Goal: Information Seeking & Learning: Learn about a topic

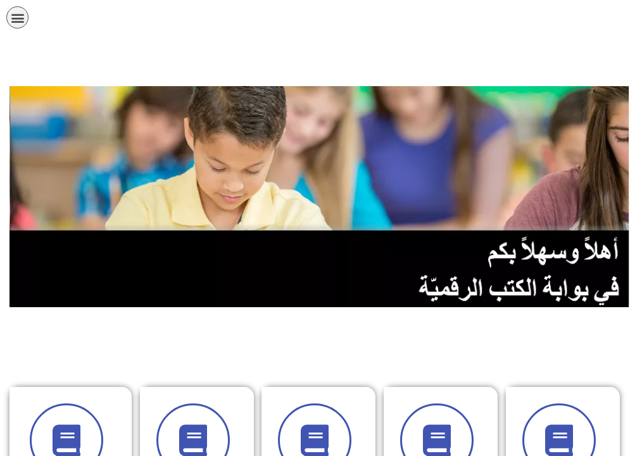
click at [0, 0] on link "الصف السادس" at bounding box center [0, 0] width 0 height 0
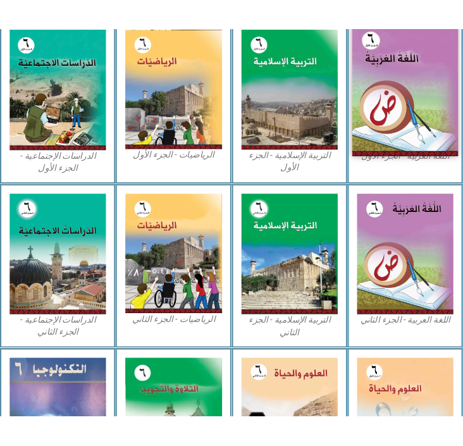
scroll to position [223, 0]
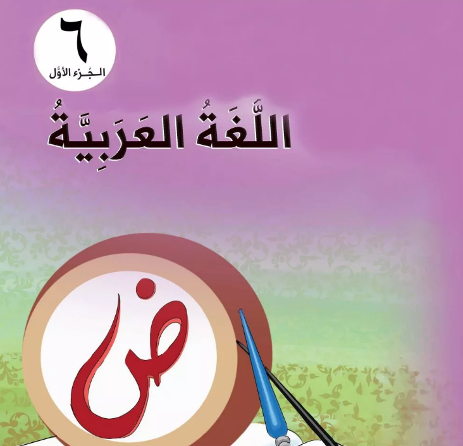
click at [214, 147] on img at bounding box center [231, 276] width 485 height 606
click at [158, 276] on img at bounding box center [231, 276] width 485 height 606
drag, startPoint x: 159, startPoint y: 256, endPoint x: 131, endPoint y: 251, distance: 28.9
click at [159, 254] on img at bounding box center [231, 276] width 485 height 606
click at [125, 221] on img at bounding box center [231, 276] width 485 height 606
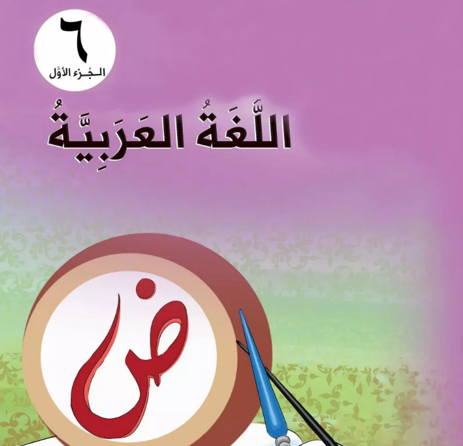
click at [125, 221] on img at bounding box center [231, 276] width 485 height 606
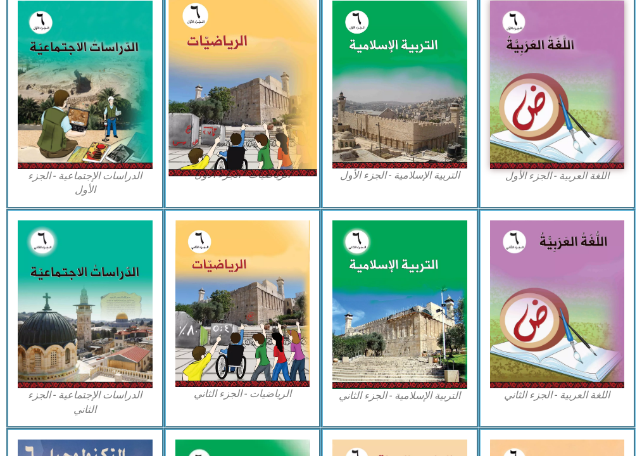
scroll to position [358, 0]
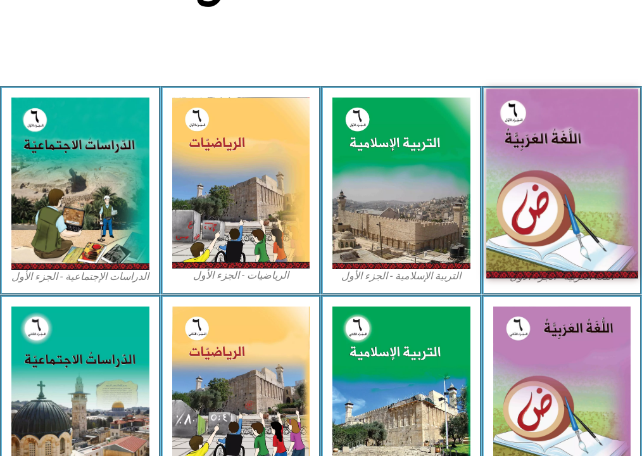
click at [546, 109] on img at bounding box center [561, 183] width 151 height 189
click at [546, 104] on img at bounding box center [561, 183] width 151 height 189
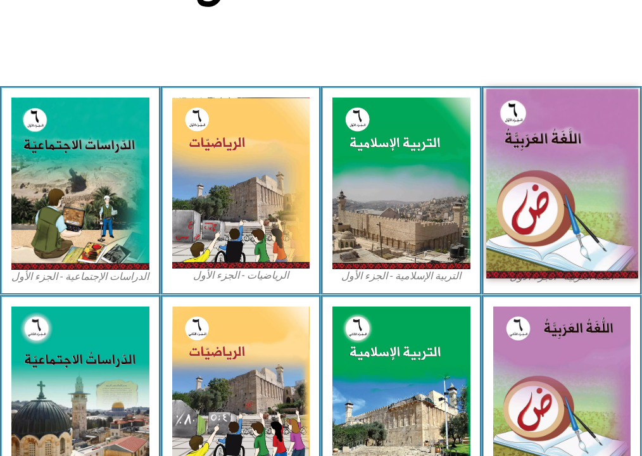
click at [546, 104] on img at bounding box center [561, 183] width 151 height 189
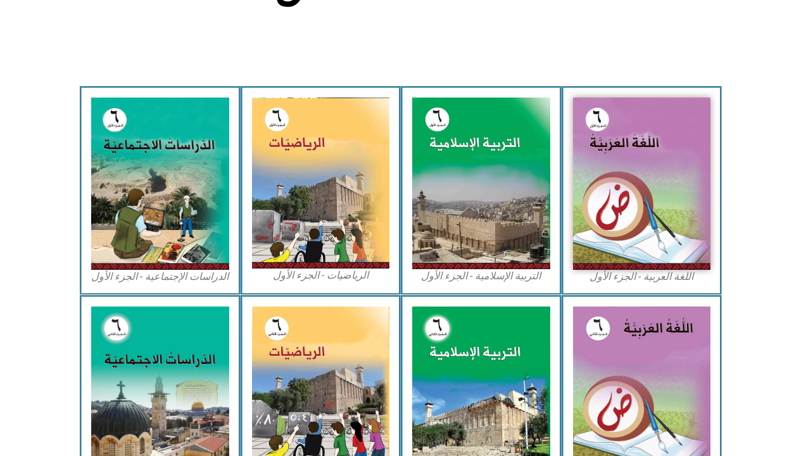
scroll to position [405, 0]
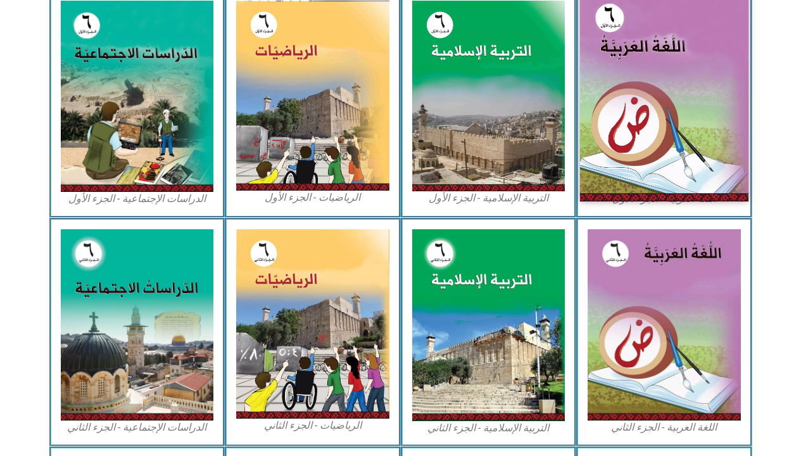
click at [641, 86] on img at bounding box center [664, 96] width 168 height 210
drag, startPoint x: 708, startPoint y: 81, endPoint x: 701, endPoint y: 84, distance: 8.0
click at [641, 82] on img at bounding box center [664, 96] width 168 height 210
click at [641, 84] on img at bounding box center [664, 96] width 168 height 210
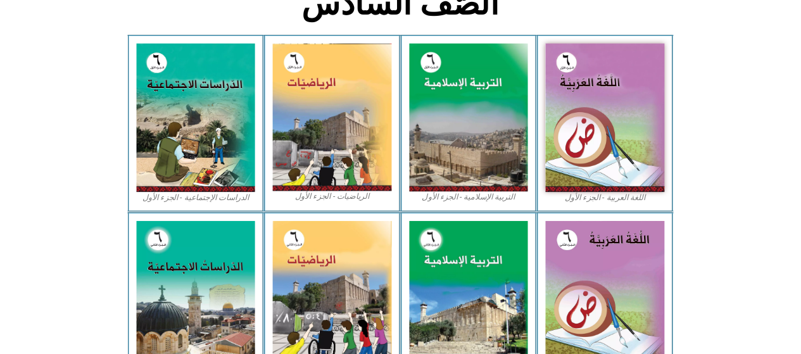
scroll to position [278, 0]
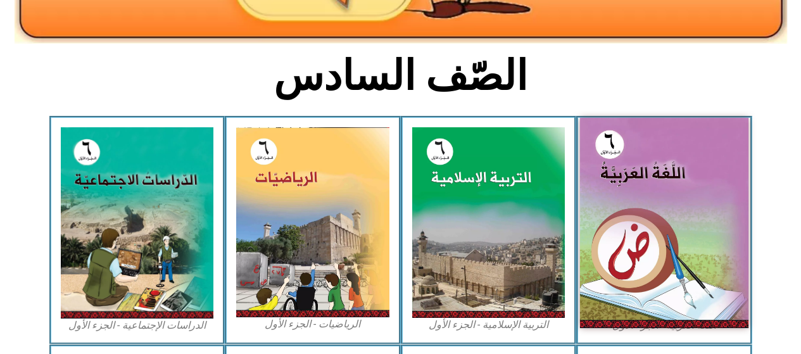
click at [641, 252] on img at bounding box center [664, 223] width 168 height 210
drag, startPoint x: 630, startPoint y: 223, endPoint x: 348, endPoint y: 175, distance: 285.6
click at [629, 223] on img at bounding box center [664, 223] width 168 height 210
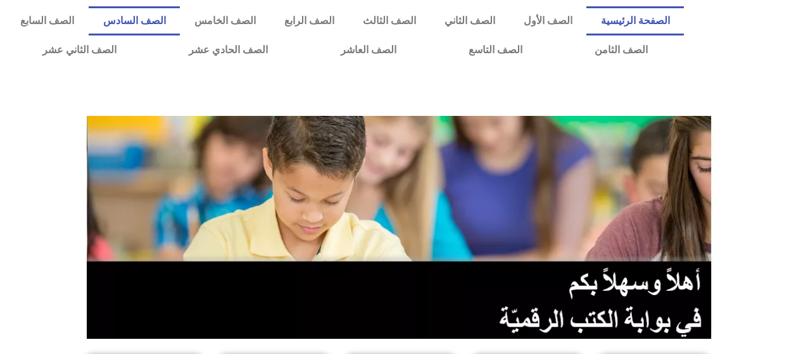
click at [180, 14] on link "الصف السادس" at bounding box center [134, 20] width 91 height 29
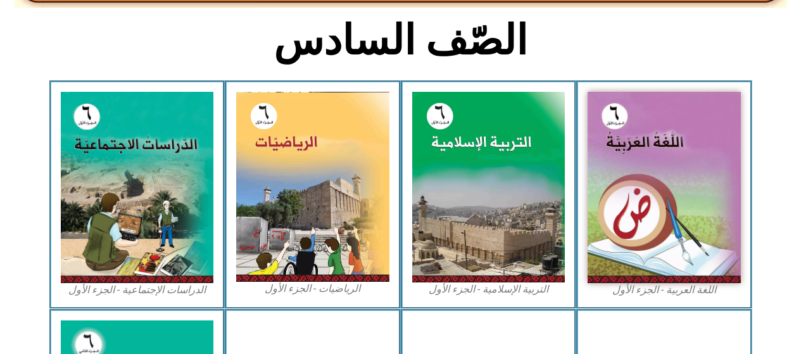
scroll to position [316, 0]
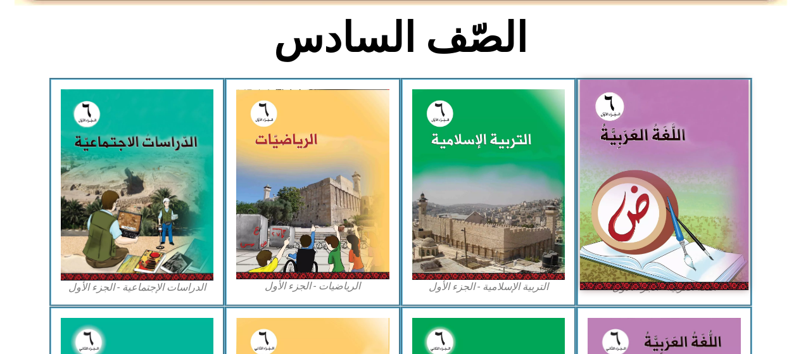
click at [663, 167] on img at bounding box center [664, 185] width 168 height 210
click at [663, 165] on img at bounding box center [664, 185] width 168 height 210
click at [663, 163] on img at bounding box center [664, 185] width 168 height 210
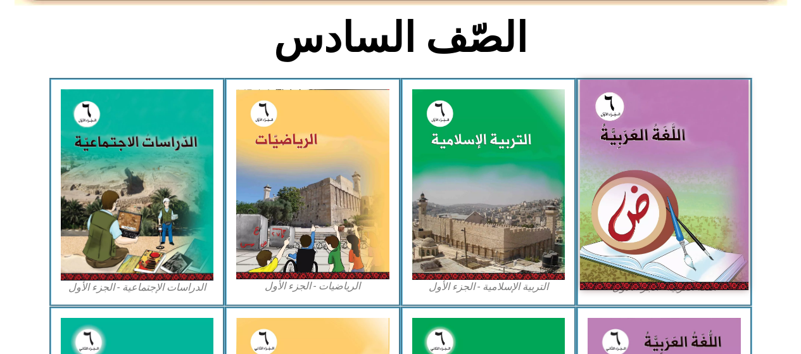
click at [661, 161] on img at bounding box center [664, 185] width 168 height 210
click at [639, 150] on img at bounding box center [664, 185] width 168 height 210
click at [645, 163] on img at bounding box center [664, 185] width 168 height 210
click at [647, 163] on img at bounding box center [664, 185] width 168 height 210
click at [647, 164] on img at bounding box center [664, 185] width 168 height 210
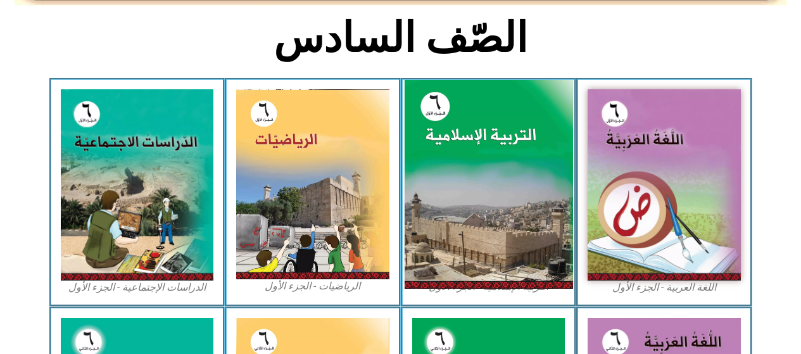
click at [473, 247] on img at bounding box center [488, 184] width 168 height 209
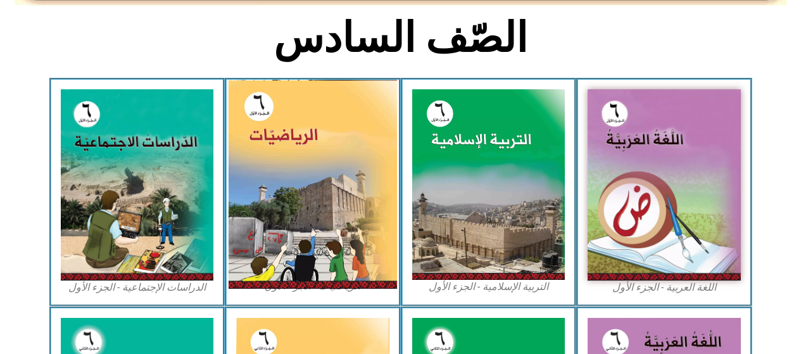
click at [282, 196] on img at bounding box center [312, 184] width 168 height 209
click at [277, 199] on img at bounding box center [312, 184] width 168 height 209
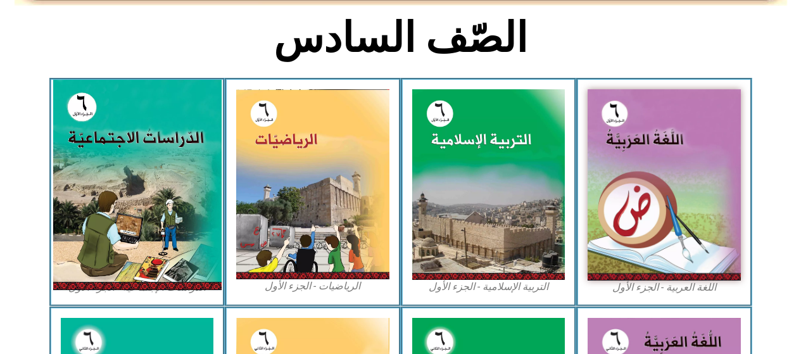
drag, startPoint x: 277, startPoint y: 199, endPoint x: 193, endPoint y: 141, distance: 102.0
click at [272, 199] on img at bounding box center [312, 184] width 153 height 190
drag, startPoint x: 129, startPoint y: 79, endPoint x: 137, endPoint y: 89, distance: 13.0
click at [135, 87] on div "الدراسات الإجتماعية - الجزء الأول​" at bounding box center [137, 192] width 176 height 228
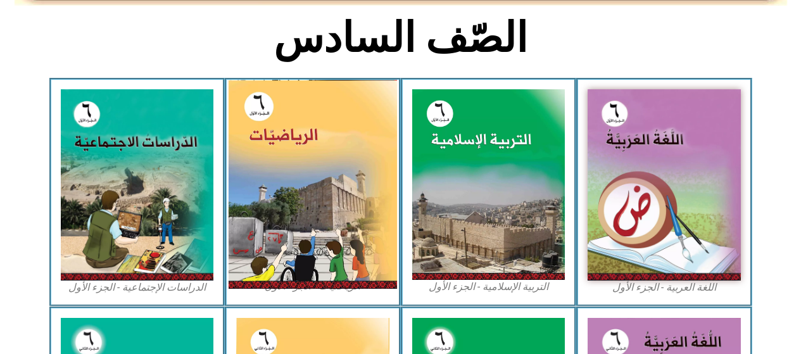
click at [254, 132] on div "الرياضيات - الجزء الأول​" at bounding box center [313, 192] width 176 height 228
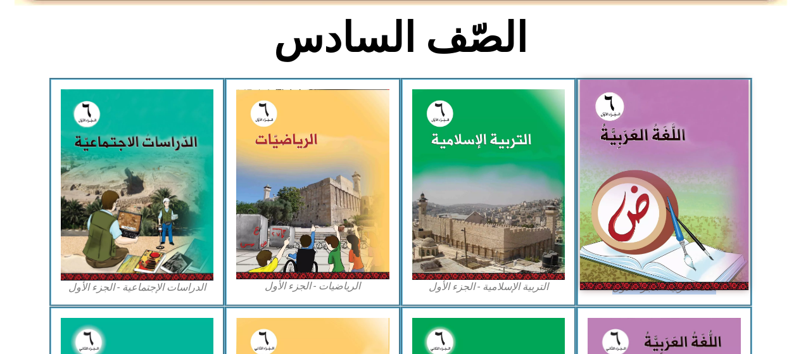
drag, startPoint x: 582, startPoint y: 166, endPoint x: 640, endPoint y: 145, distance: 62.1
click at [640, 145] on div "اللغة العربية - الجزء الأول​ التربية الإسلامية - الجزء الأول الرياضيات - الجزء …" at bounding box center [400, 192] width 702 height 228
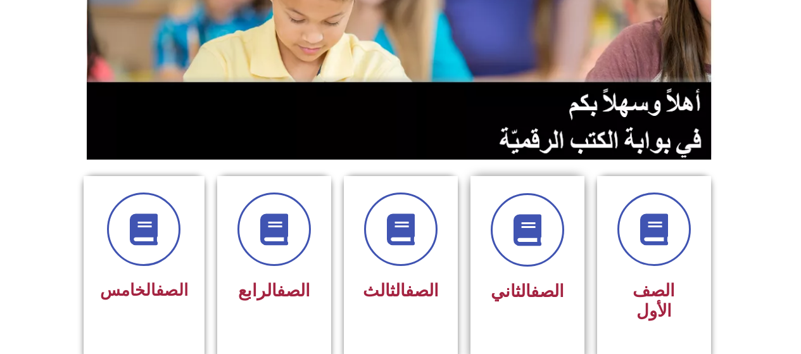
scroll to position [316, 0]
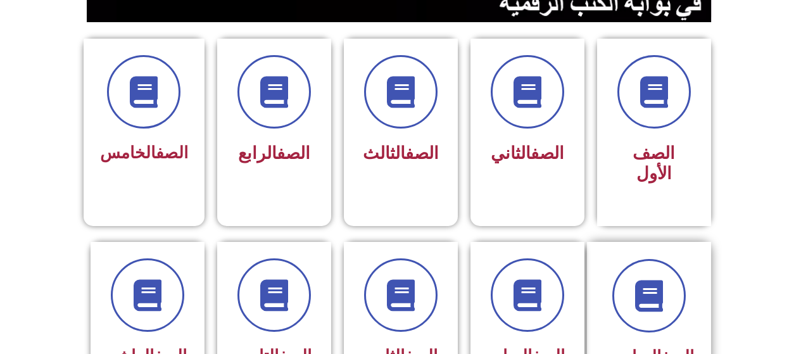
click at [615, 285] on div at bounding box center [649, 295] width 90 height 73
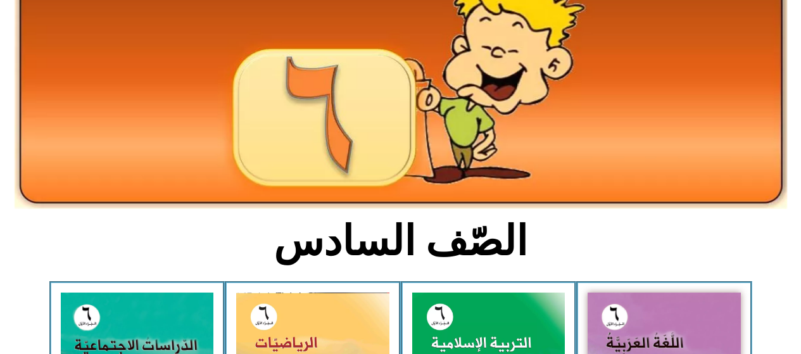
scroll to position [127, 0]
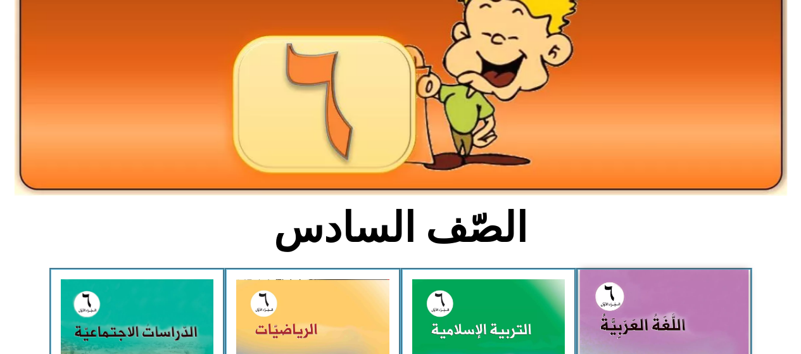
drag, startPoint x: 663, startPoint y: 274, endPoint x: 645, endPoint y: 260, distance: 22.5
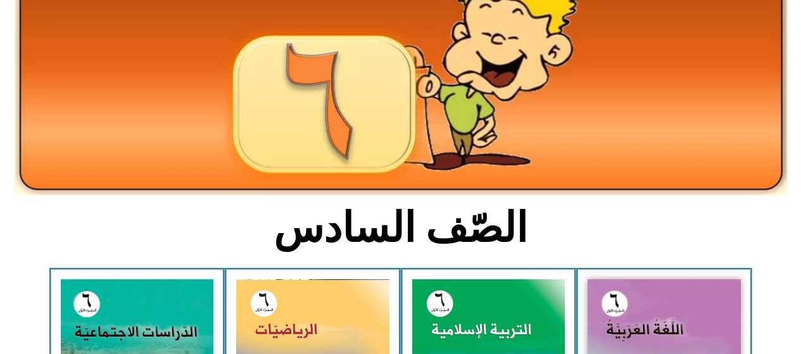
click at [587, 199] on div at bounding box center [400, 95] width 785 height 213
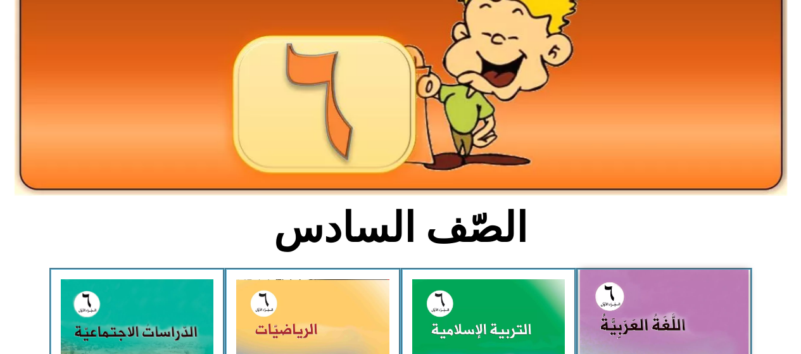
drag, startPoint x: 693, startPoint y: 323, endPoint x: 693, endPoint y: 314, distance: 8.9
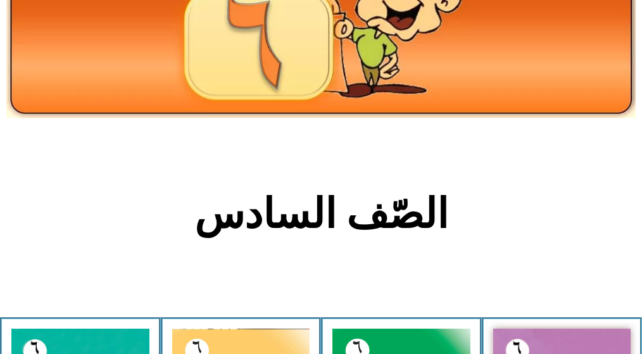
drag, startPoint x: 535, startPoint y: 280, endPoint x: 606, endPoint y: 222, distance: 92.1
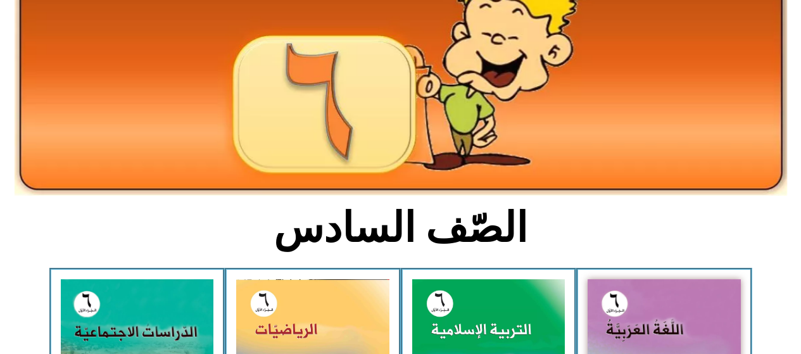
drag, startPoint x: 461, startPoint y: 209, endPoint x: 465, endPoint y: 217, distance: 8.5
drag, startPoint x: 470, startPoint y: 214, endPoint x: 647, endPoint y: 263, distance: 183.3
click at [647, 263] on section "الصّف السادس" at bounding box center [400, 235] width 801 height 66
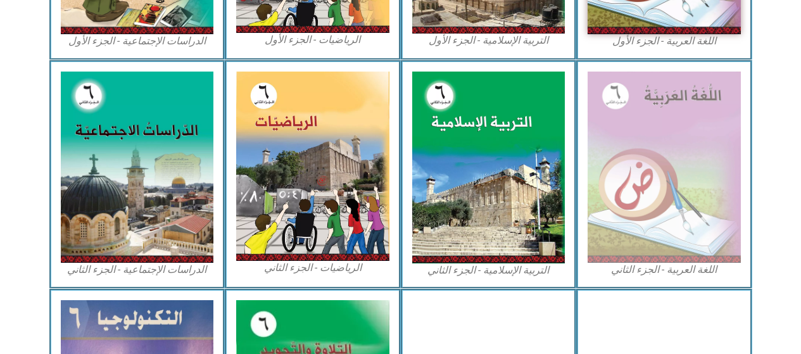
scroll to position [775, 0]
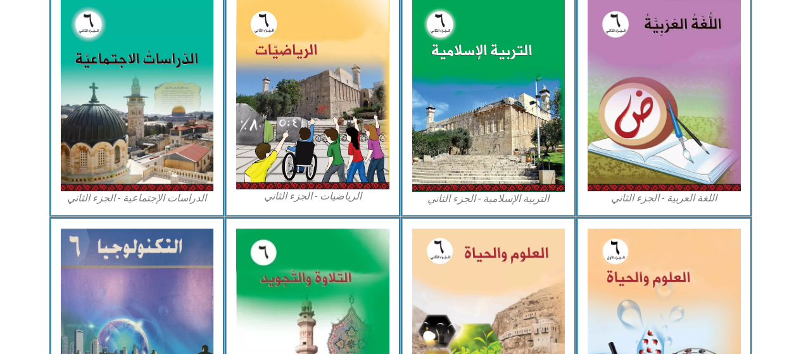
drag, startPoint x: 580, startPoint y: 180, endPoint x: 579, endPoint y: 126, distance: 54.4
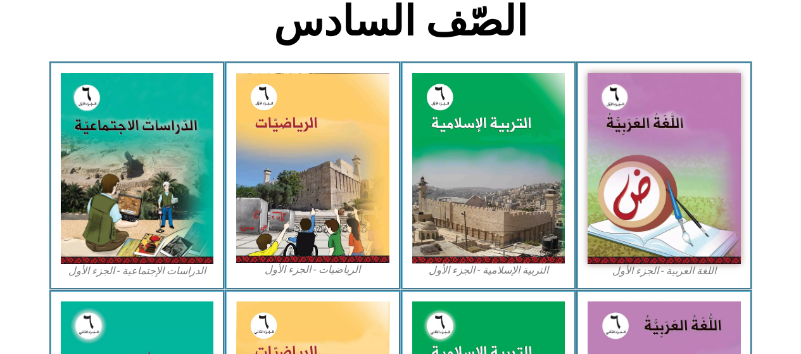
scroll to position [648, 0]
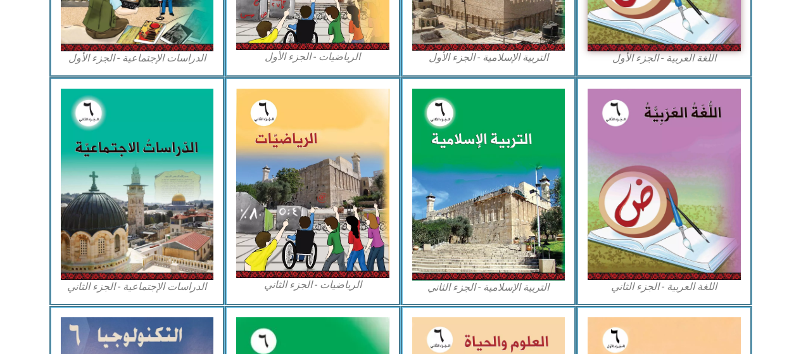
click at [583, 165] on div "اللغة العربية - الجزء الثاني" at bounding box center [664, 191] width 176 height 228
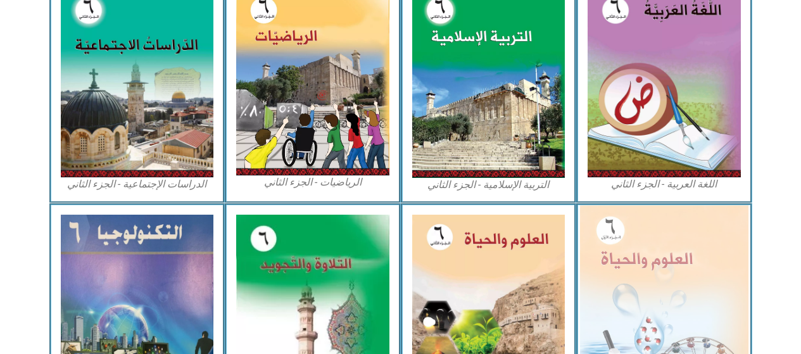
drag, startPoint x: 583, startPoint y: 165, endPoint x: 716, endPoint y: 224, distance: 146.2
click at [716, 224] on img at bounding box center [664, 307] width 168 height 205
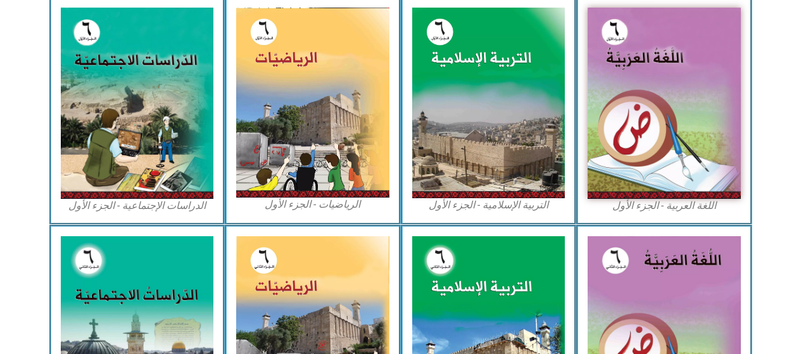
scroll to position [775, 0]
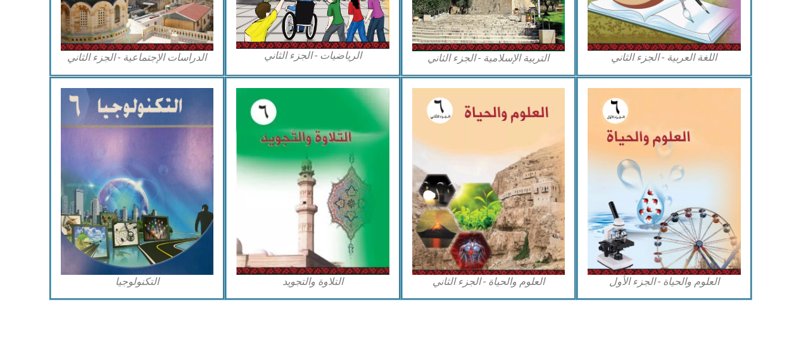
drag, startPoint x: 572, startPoint y: 197, endPoint x: 403, endPoint y: 175, distance: 171.0
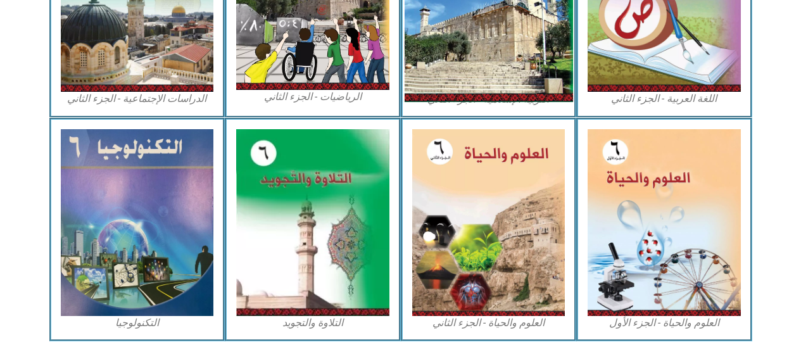
scroll to position [711, 0]
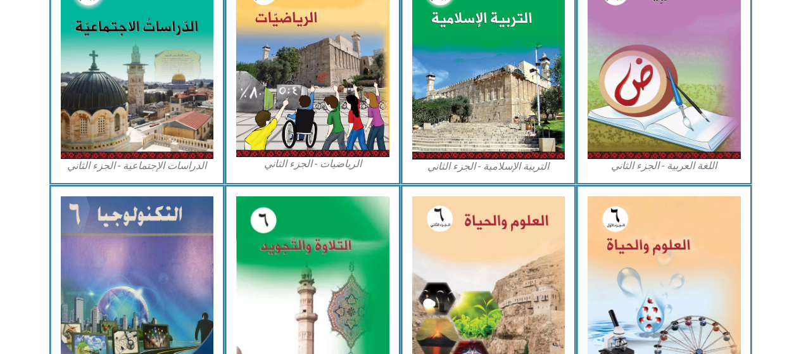
drag, startPoint x: 421, startPoint y: 9, endPoint x: 430, endPoint y: -34, distance: 43.8
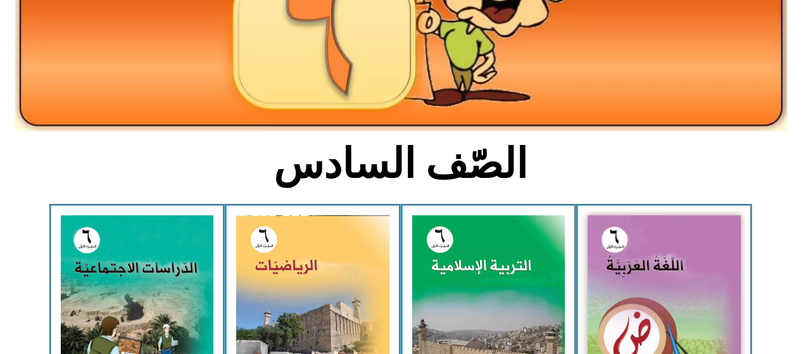
scroll to position [0, 0]
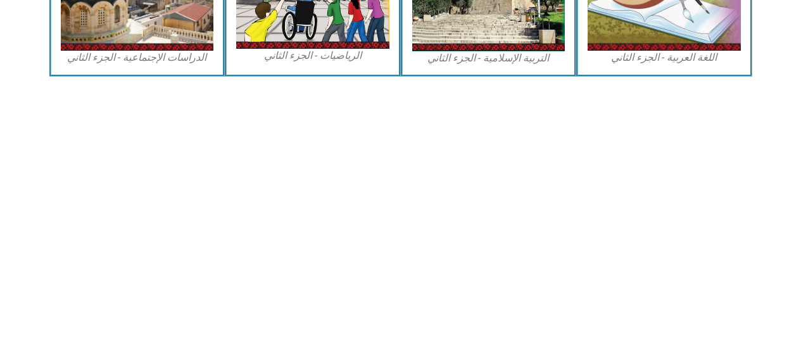
drag, startPoint x: 356, startPoint y: 130, endPoint x: 369, endPoint y: 287, distance: 157.5
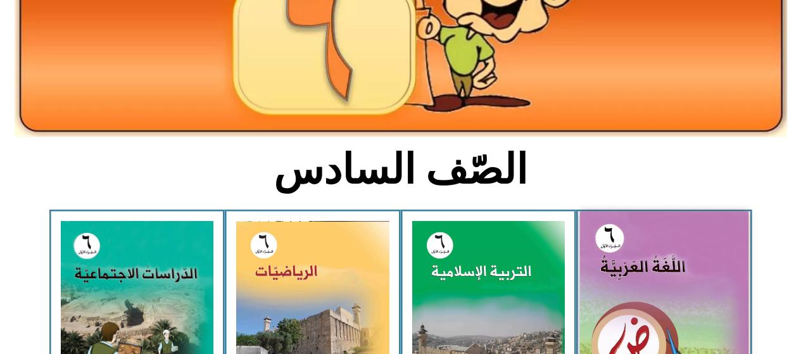
scroll to position [182, 0]
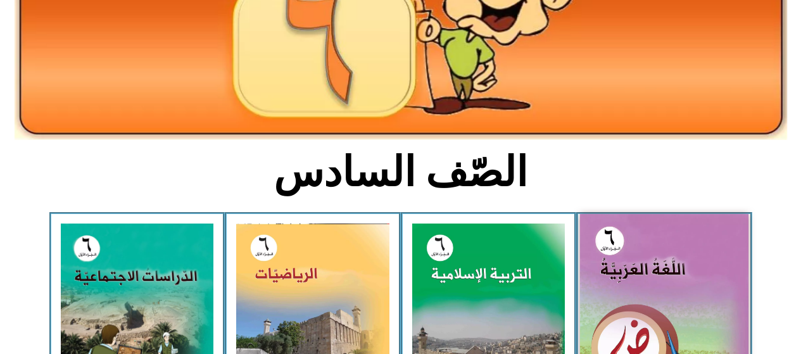
click at [649, 259] on img at bounding box center [664, 319] width 168 height 210
click at [650, 259] on img at bounding box center [664, 319] width 168 height 210
click at [650, 260] on img at bounding box center [664, 319] width 168 height 210
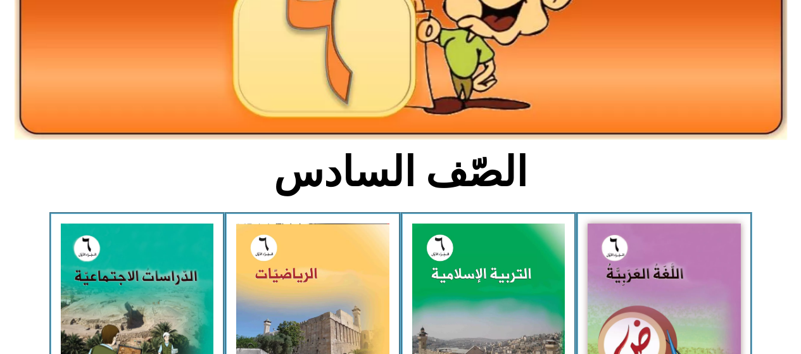
click at [768, 240] on icon at bounding box center [399, 251] width 801 height 80
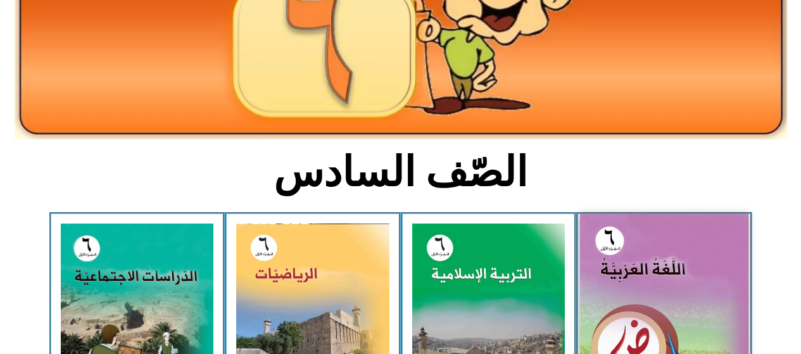
click at [716, 251] on img at bounding box center [664, 319] width 168 height 210
click at [716, 250] on img at bounding box center [664, 319] width 168 height 210
click at [705, 284] on img at bounding box center [664, 319] width 168 height 210
click at [705, 287] on img at bounding box center [664, 319] width 168 height 210
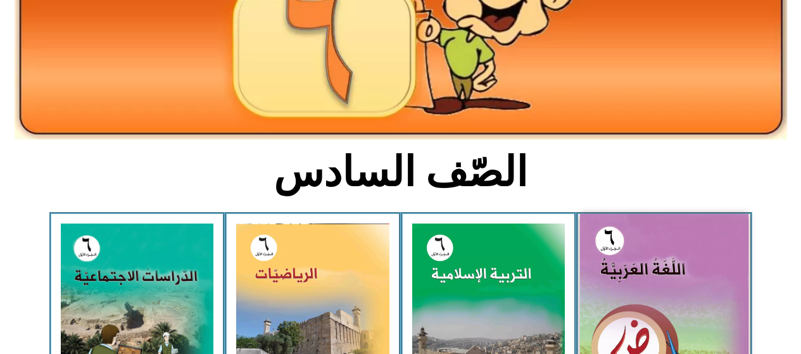
click at [705, 306] on img at bounding box center [664, 319] width 168 height 210
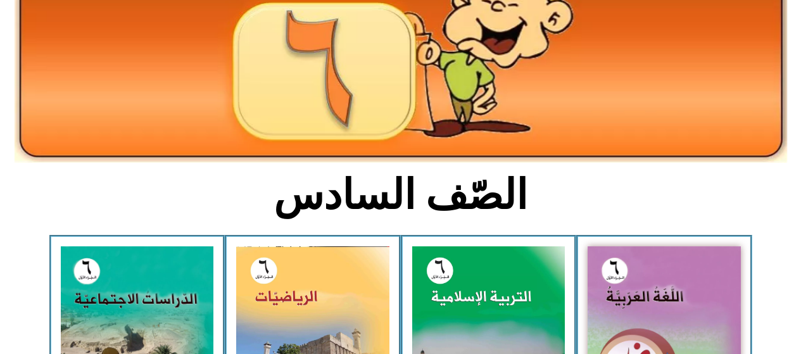
scroll to position [182, 0]
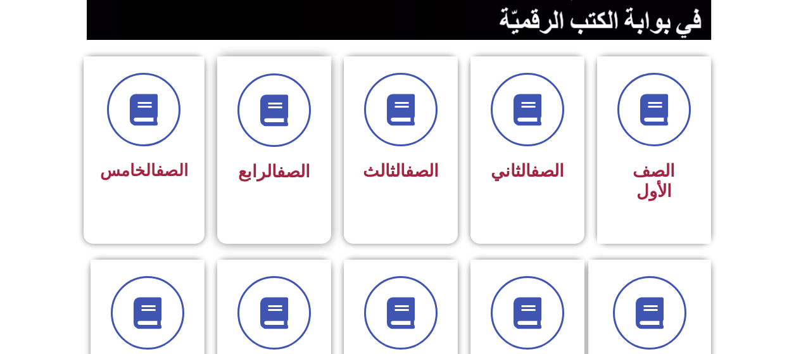
scroll to position [253, 0]
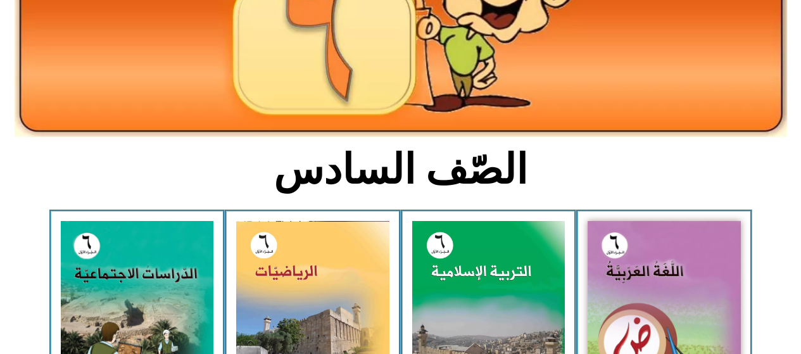
scroll to position [253, 0]
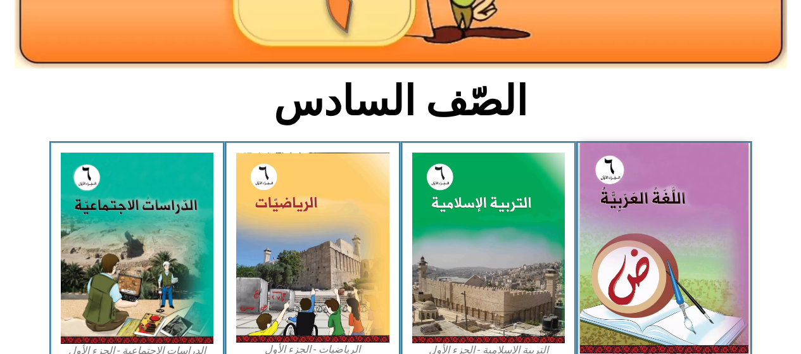
click at [648, 232] on img at bounding box center [664, 248] width 168 height 210
click at [646, 232] on img at bounding box center [664, 248] width 168 height 210
click at [645, 244] on img at bounding box center [664, 248] width 168 height 210
click at [654, 260] on img at bounding box center [664, 248] width 168 height 210
click at [654, 261] on img at bounding box center [664, 248] width 168 height 210
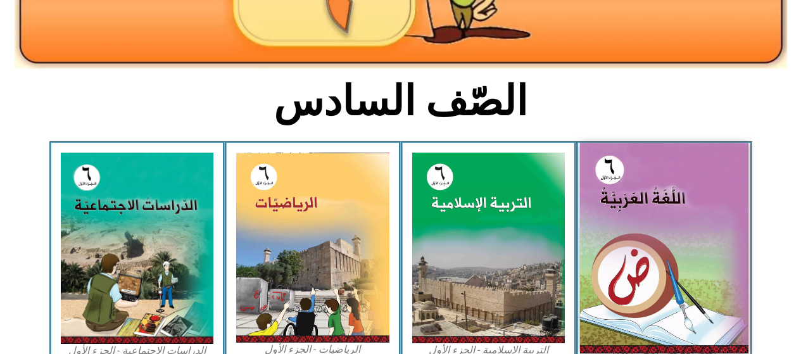
click at [654, 259] on img at bounding box center [664, 248] width 168 height 210
click at [717, 193] on img at bounding box center [664, 248] width 168 height 210
drag, startPoint x: 717, startPoint y: 193, endPoint x: 716, endPoint y: 185, distance: 8.3
click at [716, 185] on img at bounding box center [664, 248] width 168 height 210
click at [680, 189] on img at bounding box center [664, 248] width 168 height 210
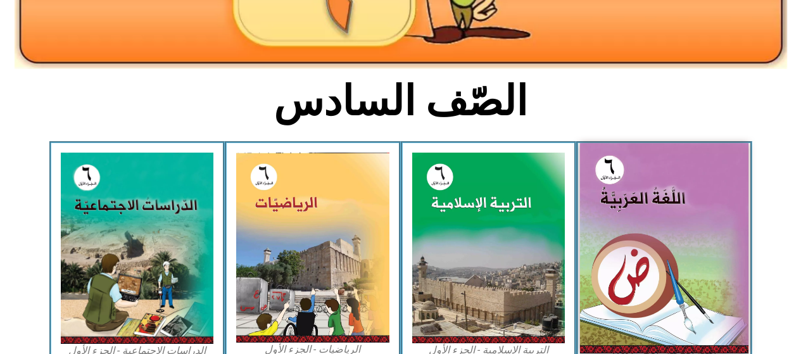
click at [676, 186] on img at bounding box center [664, 248] width 168 height 210
click at [674, 185] on img at bounding box center [664, 248] width 168 height 210
click at [672, 184] on img at bounding box center [664, 248] width 168 height 210
click at [672, 183] on img at bounding box center [664, 248] width 168 height 210
click at [669, 182] on img at bounding box center [664, 248] width 168 height 210
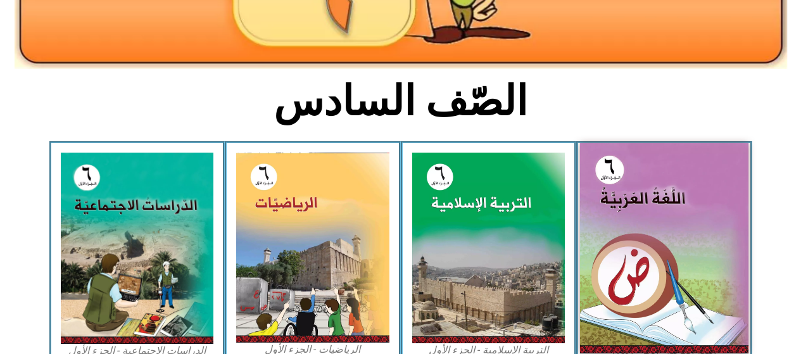
click at [691, 186] on img at bounding box center [664, 248] width 168 height 210
click at [685, 166] on img at bounding box center [664, 248] width 168 height 210
drag, startPoint x: 685, startPoint y: 166, endPoint x: 682, endPoint y: 158, distance: 8.8
click at [682, 158] on img at bounding box center [664, 248] width 168 height 210
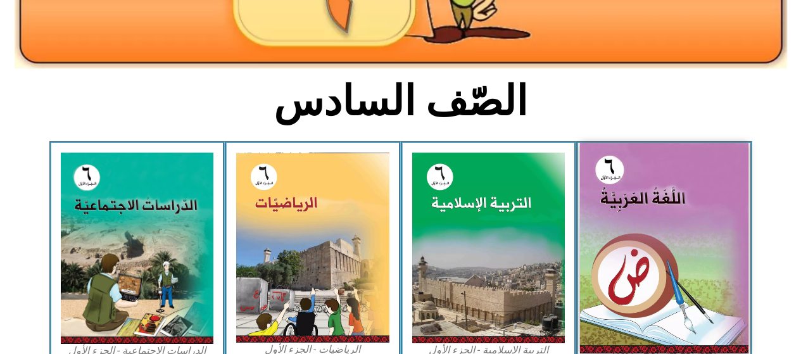
click at [682, 158] on img at bounding box center [664, 248] width 168 height 210
click at [716, 218] on img at bounding box center [664, 248] width 168 height 210
click at [717, 218] on img at bounding box center [664, 248] width 168 height 210
click at [720, 218] on img at bounding box center [664, 248] width 168 height 210
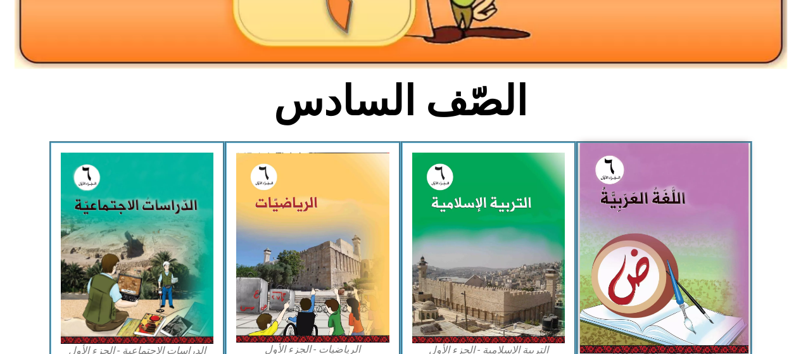
click at [611, 200] on img at bounding box center [664, 248] width 168 height 210
drag, startPoint x: 611, startPoint y: 200, endPoint x: 680, endPoint y: 215, distance: 69.9
click at [680, 215] on img at bounding box center [664, 248] width 168 height 210
click at [643, 239] on img at bounding box center [664, 248] width 168 height 210
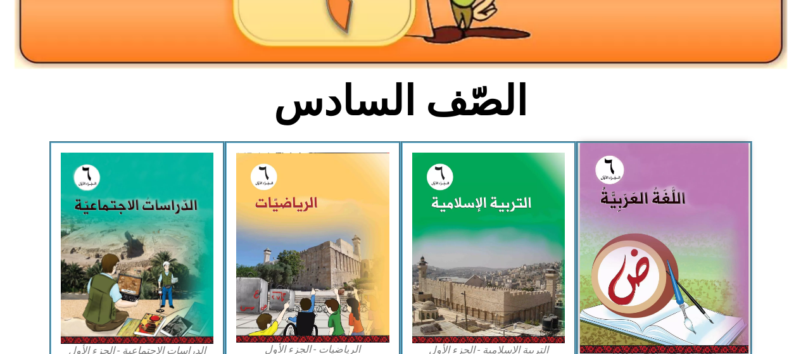
click at [643, 239] on img at bounding box center [664, 248] width 168 height 210
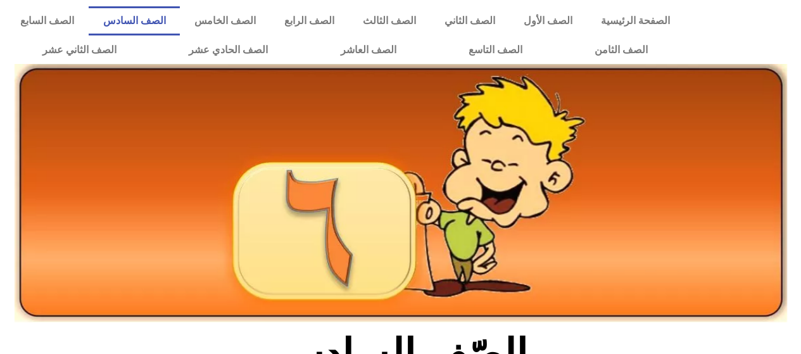
scroll to position [253, 0]
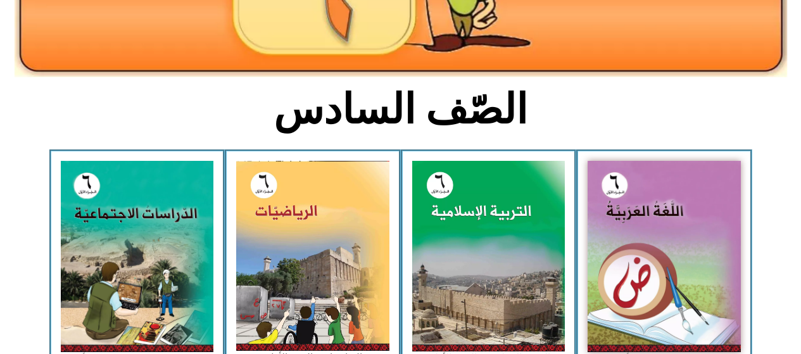
scroll to position [250, 0]
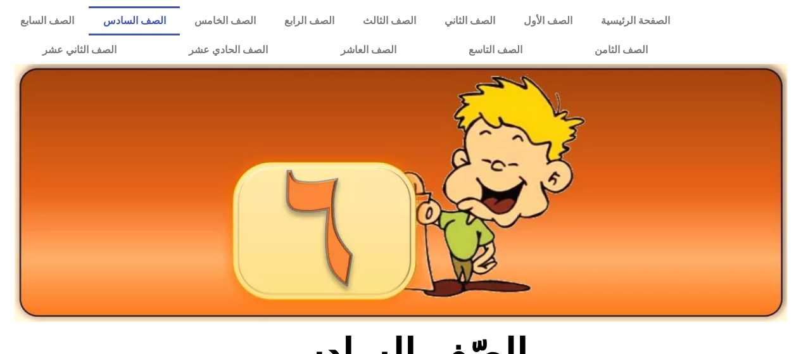
scroll to position [250, 0]
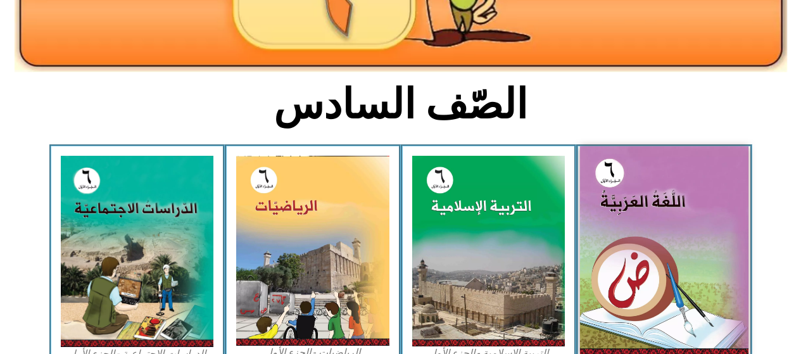
click at [677, 180] on img at bounding box center [664, 251] width 168 height 210
click at [662, 220] on img at bounding box center [664, 251] width 168 height 210
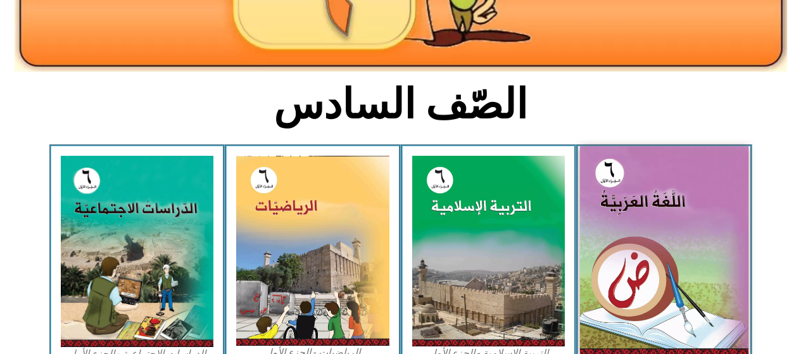
click at [608, 268] on img at bounding box center [664, 251] width 168 height 210
click at [636, 249] on img at bounding box center [664, 251] width 168 height 210
click at [652, 232] on img at bounding box center [664, 251] width 168 height 210
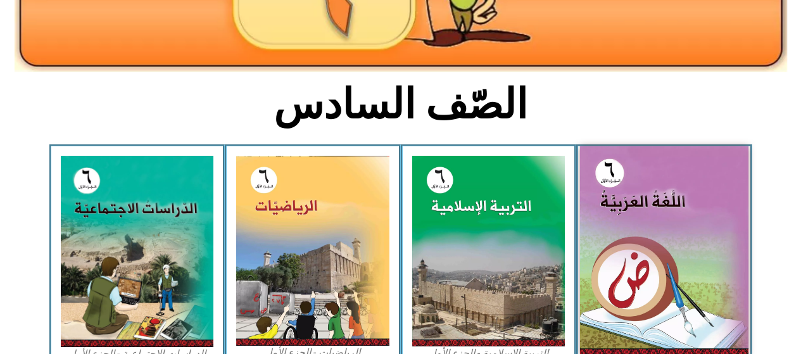
click at [652, 232] on img at bounding box center [664, 251] width 168 height 210
drag, startPoint x: 652, startPoint y: 232, endPoint x: 660, endPoint y: 234, distance: 7.7
click at [660, 234] on img at bounding box center [664, 251] width 168 height 210
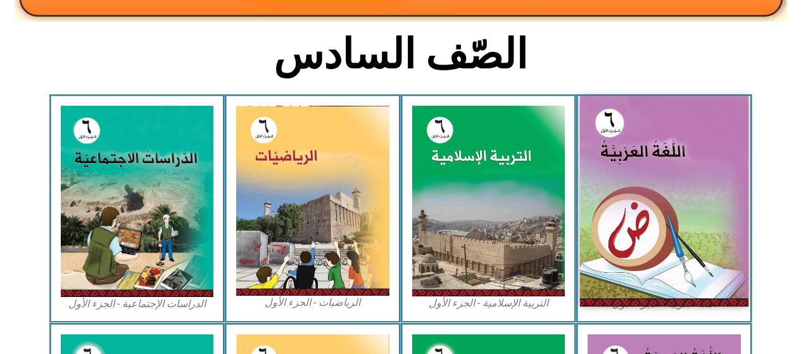
scroll to position [377, 0]
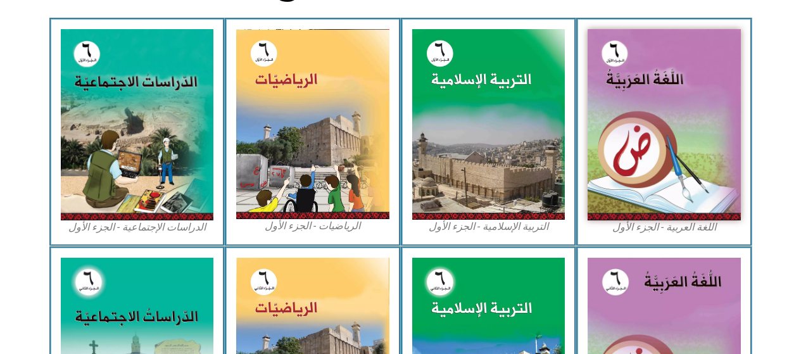
click at [661, 232] on figcaption "اللغة العربية - الجزء الأول​" at bounding box center [663, 227] width 153 height 14
click at [665, 227] on figcaption "اللغة العربية - الجزء الأول​" at bounding box center [663, 227] width 153 height 14
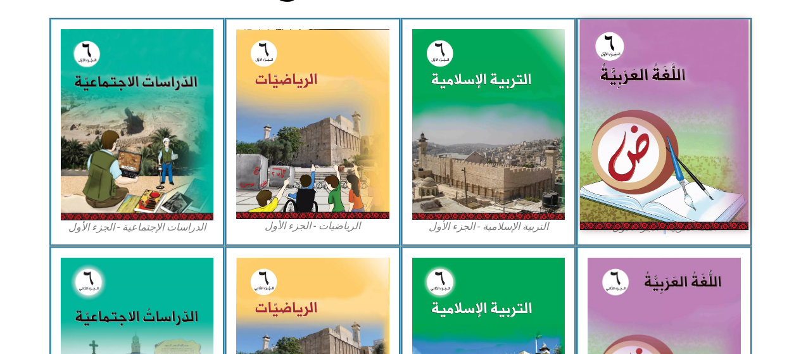
click at [674, 197] on img at bounding box center [664, 125] width 168 height 210
click at [675, 197] on img at bounding box center [664, 125] width 168 height 210
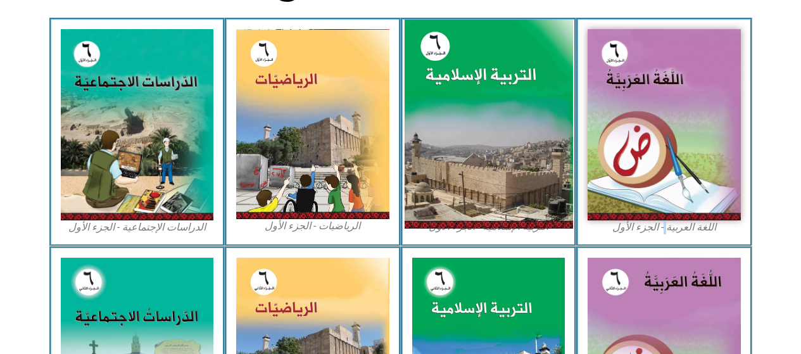
click at [535, 172] on img at bounding box center [488, 124] width 168 height 209
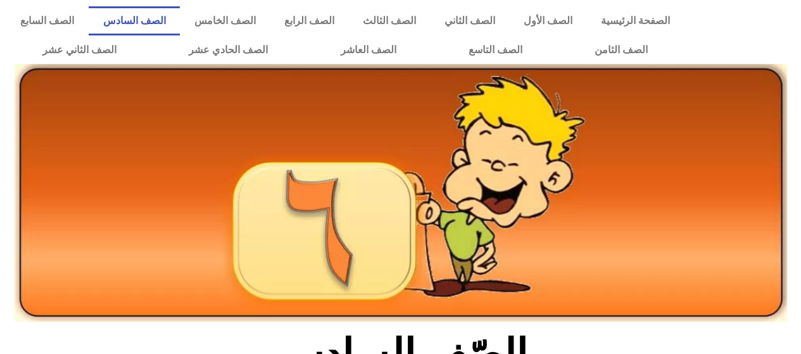
scroll to position [377, 0]
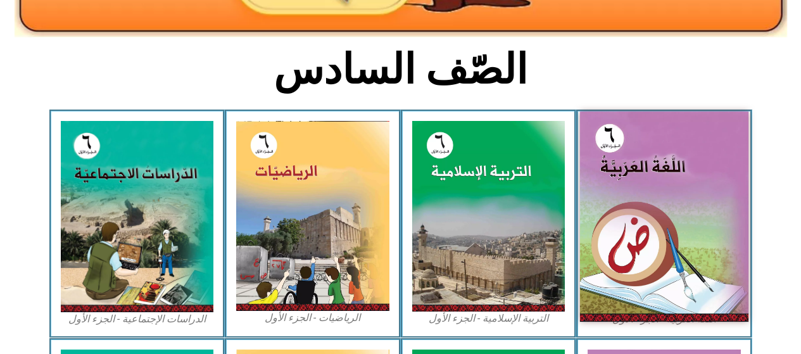
click at [637, 179] on img at bounding box center [664, 216] width 168 height 210
click at [658, 189] on img at bounding box center [664, 216] width 168 height 210
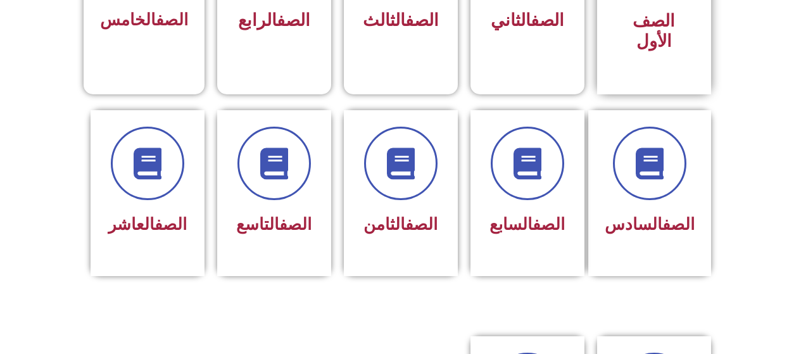
scroll to position [506, 0]
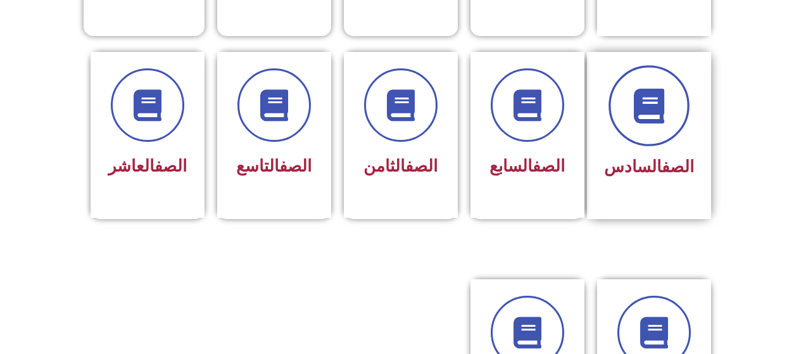
click at [658, 88] on icon at bounding box center [648, 105] width 35 height 35
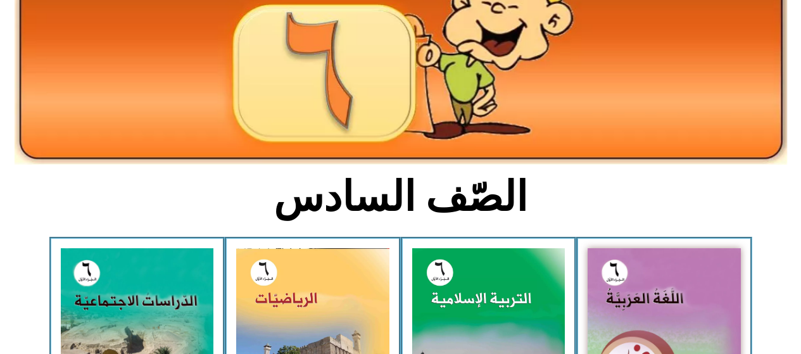
scroll to position [190, 0]
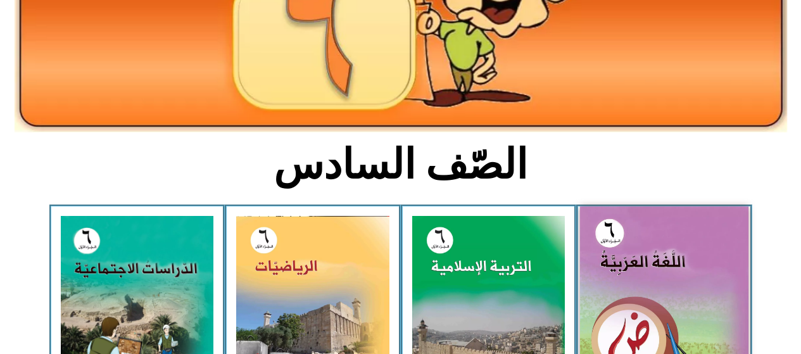
click at [656, 268] on img at bounding box center [664, 311] width 168 height 210
click at [657, 266] on img at bounding box center [664, 311] width 168 height 210
click at [686, 263] on img at bounding box center [664, 311] width 168 height 210
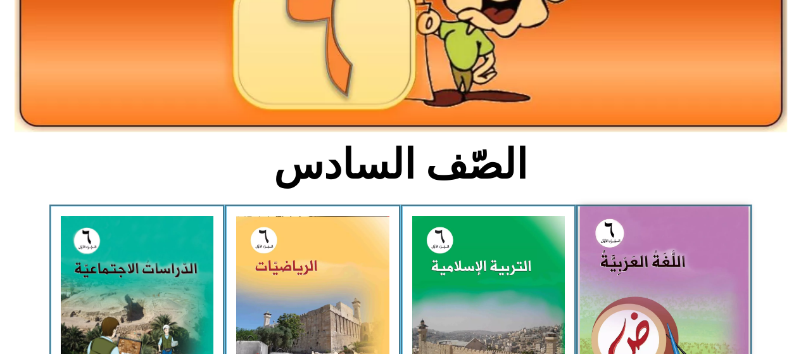
click at [686, 263] on img at bounding box center [664, 311] width 168 height 210
click at [711, 281] on img at bounding box center [664, 311] width 168 height 210
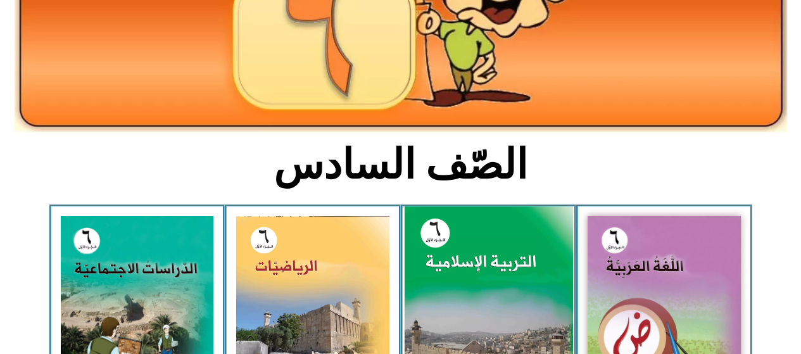
click at [433, 299] on img at bounding box center [488, 310] width 168 height 209
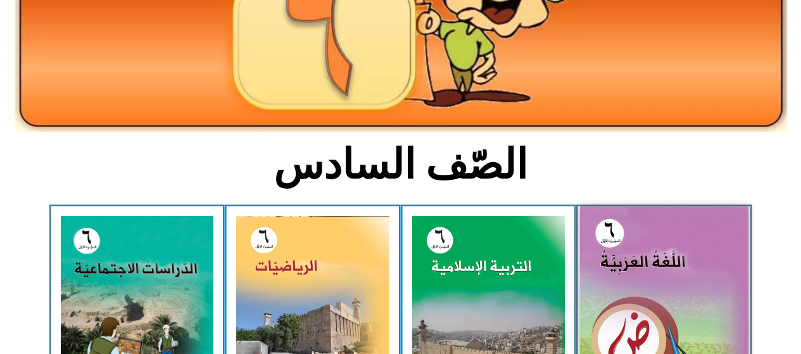
click at [654, 288] on img at bounding box center [664, 311] width 168 height 210
drag, startPoint x: 654, startPoint y: 288, endPoint x: 686, endPoint y: 256, distance: 44.8
click at [686, 256] on img at bounding box center [664, 311] width 168 height 210
